Goal: Use online tool/utility: Utilize a website feature to perform a specific function

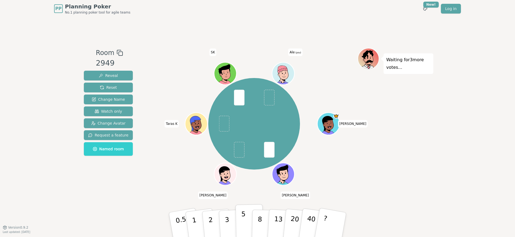
click at [246, 221] on button "5" at bounding box center [250, 224] width 28 height 41
click at [247, 226] on button "5" at bounding box center [250, 224] width 28 height 41
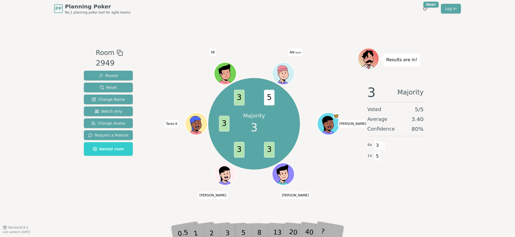
click at [255, 213] on div "Room 2949 Reveal Reset Change Name Watch only Change Avatar Request a feature N…" at bounding box center [258, 122] width 352 height 210
click at [245, 220] on div "5" at bounding box center [249, 224] width 17 height 19
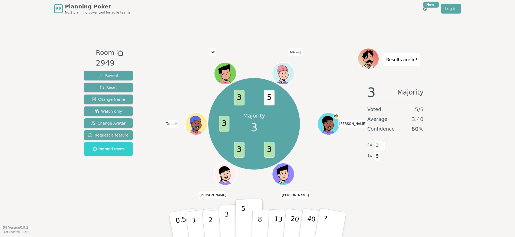
click at [225, 218] on button "3" at bounding box center [234, 225] width 30 height 42
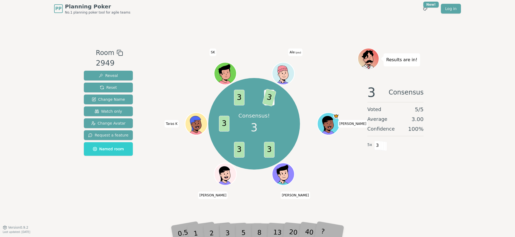
click at [179, 1] on div "PP Planning Poker No.1 planning poker tool for agile teams Toggle theme New! Lo…" at bounding box center [257, 8] width 407 height 17
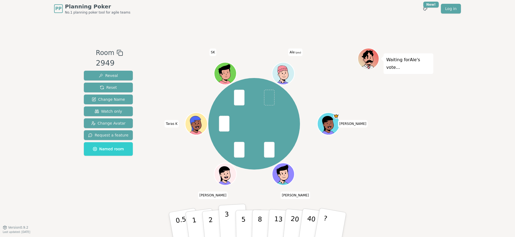
click at [229, 222] on button "3" at bounding box center [234, 225] width 30 height 42
click at [243, 231] on button "5" at bounding box center [250, 224] width 28 height 41
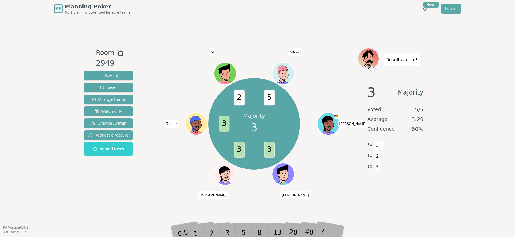
click at [152, 189] on div "Majority 3 3 3 3 2 5 [PERSON_NAME] [PERSON_NAME] K SK Ale (you)" at bounding box center [254, 124] width 207 height 132
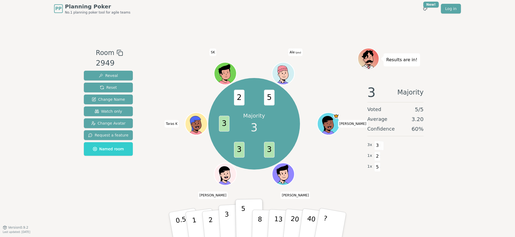
click at [233, 229] on button "3" at bounding box center [234, 225] width 30 height 42
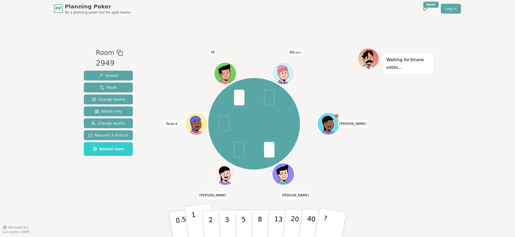
click at [196, 226] on button "1" at bounding box center [201, 225] width 32 height 44
click at [197, 228] on button "1" at bounding box center [201, 225] width 32 height 44
